Goal: Task Accomplishment & Management: Complete application form

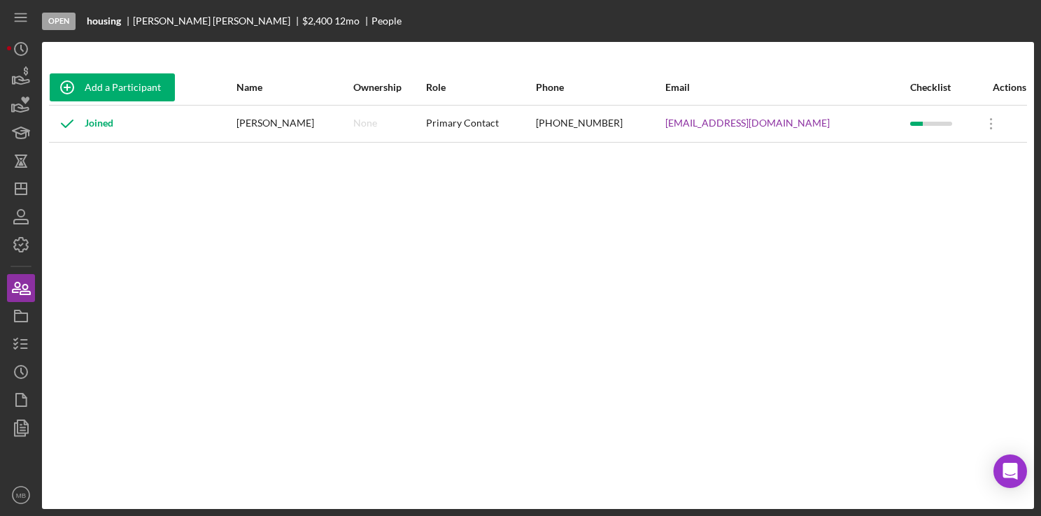
click at [215, 129] on div "Joined" at bounding box center [142, 123] width 185 height 35
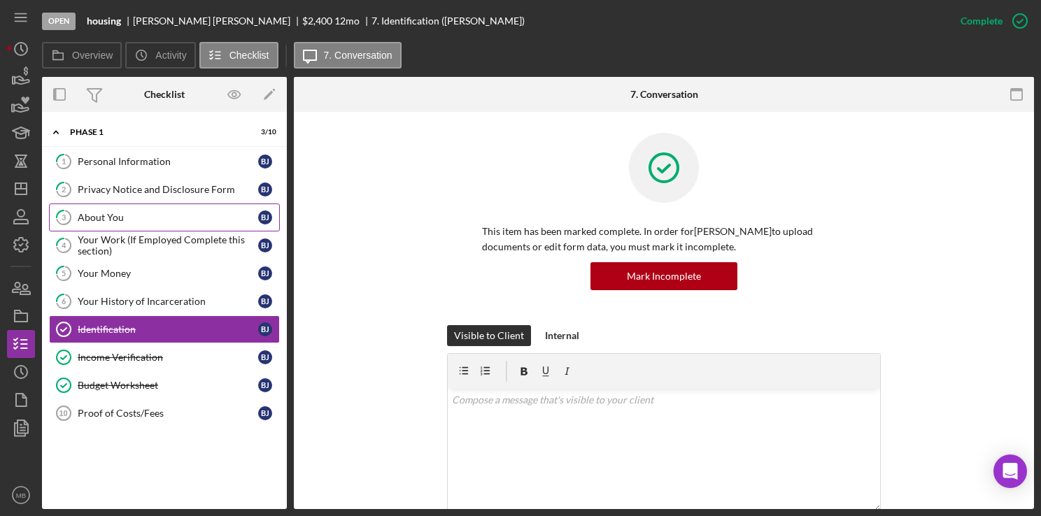
click at [111, 218] on div "About You" at bounding box center [168, 217] width 180 height 11
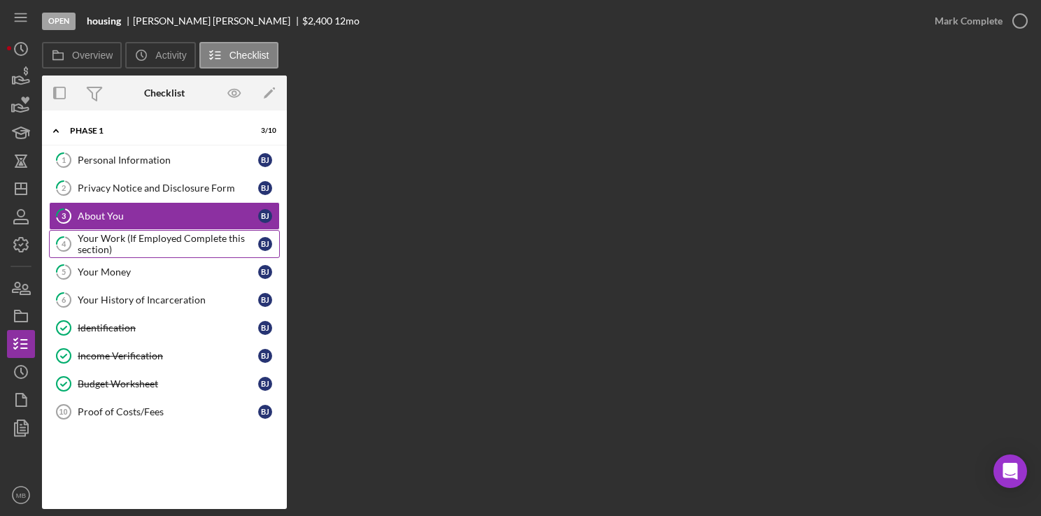
click at [168, 241] on div "Your Work (If Employed Complete this section)" at bounding box center [168, 244] width 180 height 22
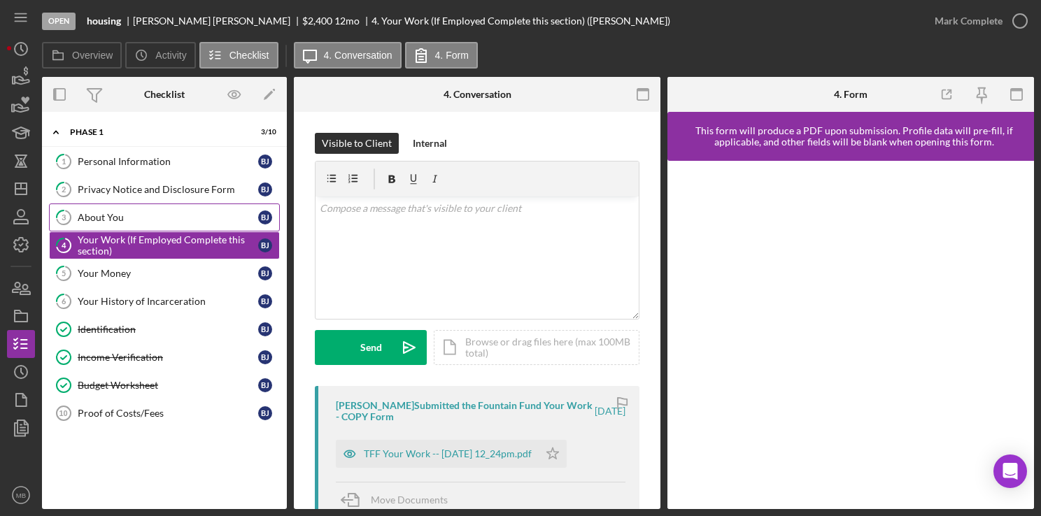
click at [159, 208] on link "3 About You [PERSON_NAME]" at bounding box center [164, 218] width 231 height 28
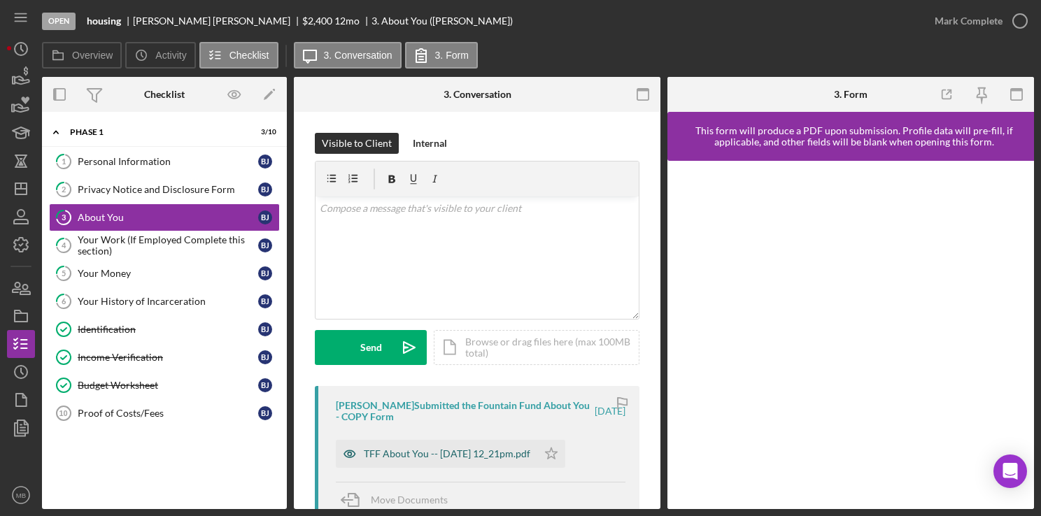
click at [450, 453] on div "TFF About You -- [DATE] 12_21pm.pdf" at bounding box center [447, 453] width 166 height 11
